Goal: Task Accomplishment & Management: Use online tool/utility

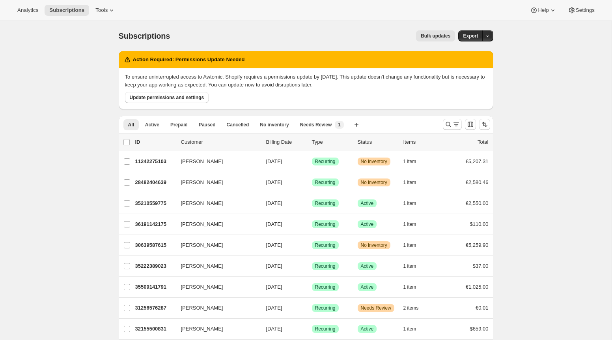
click at [445, 34] on span "Bulk updates" at bounding box center [436, 36] width 30 height 6
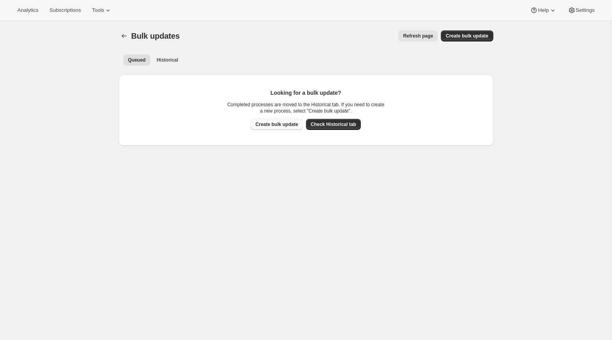
click at [286, 127] on span "Create bulk update" at bounding box center [277, 124] width 43 height 6
select select "09"
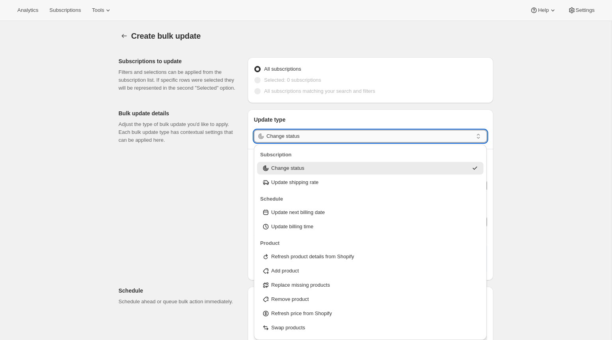
click at [299, 139] on input "Change status" at bounding box center [370, 136] width 206 height 13
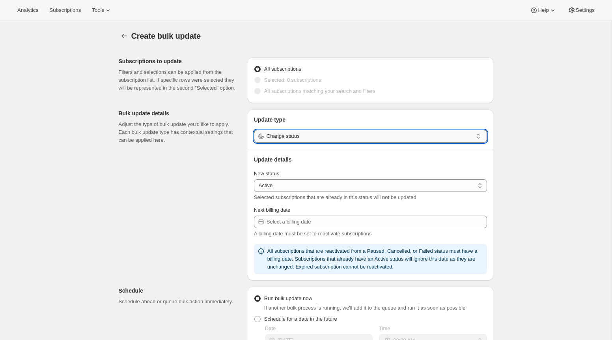
click at [303, 133] on input "Change status" at bounding box center [370, 136] width 206 height 13
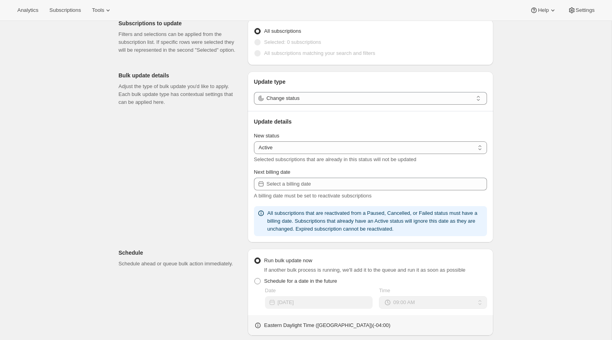
click at [198, 177] on div "Subscriptions to update Filters and selections can be applied from the subscrip…" at bounding box center [302, 258] width 381 height 490
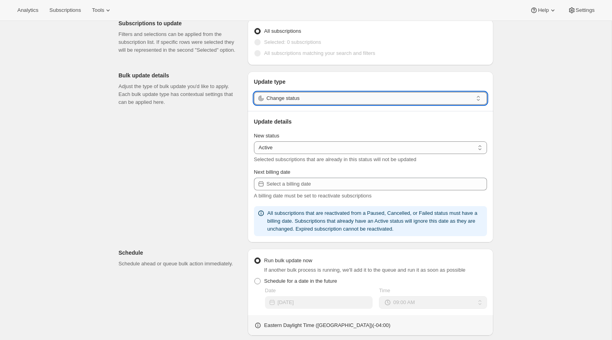
click at [323, 99] on input "Change status" at bounding box center [370, 98] width 206 height 13
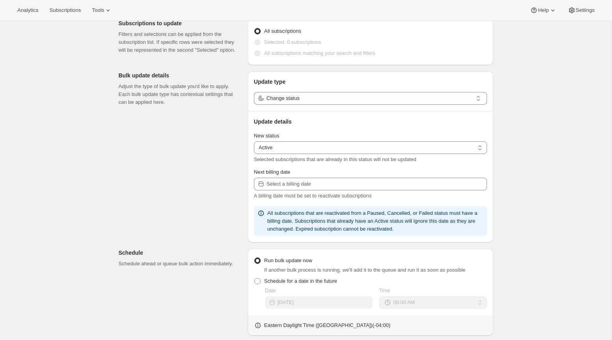
click at [204, 181] on div "Subscriptions to update Filters and selections can be applied from the subscrip…" at bounding box center [302, 258] width 381 height 490
